Goal: Use online tool/utility: Utilize a website feature to perform a specific function

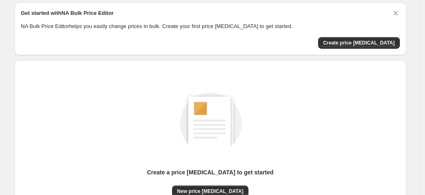
scroll to position [41, 0]
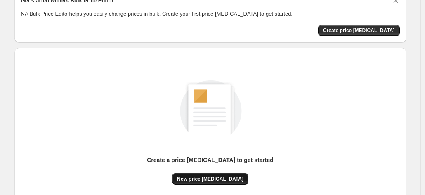
click at [193, 177] on span "New price [MEDICAL_DATA]" at bounding box center [210, 179] width 66 height 7
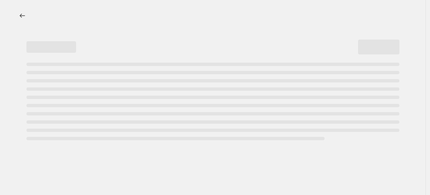
select select "percentage"
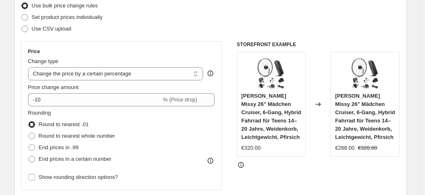
scroll to position [124, 0]
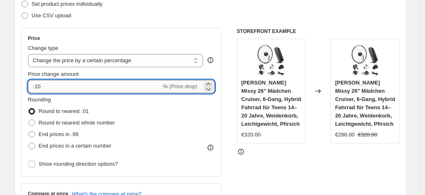
click at [44, 86] on input "-10" at bounding box center [94, 86] width 133 height 13
type input "-1"
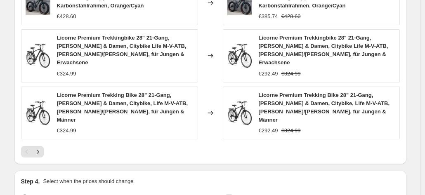
scroll to position [683, 0]
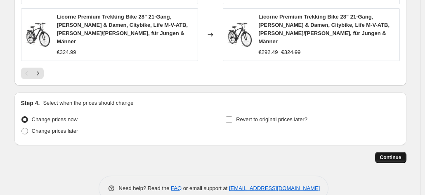
type input "-30"
click at [398, 154] on span "Continue" at bounding box center [390, 157] width 21 height 7
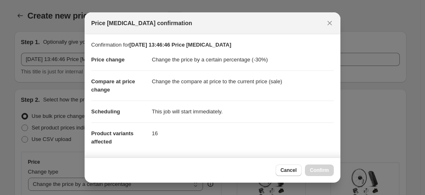
scroll to position [0, 0]
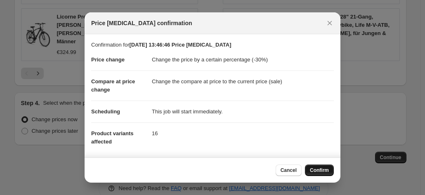
click at [326, 173] on span "Confirm" at bounding box center [319, 170] width 19 height 7
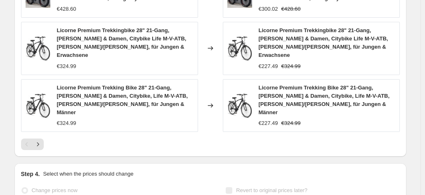
scroll to position [704, 0]
